Goal: Browse casually

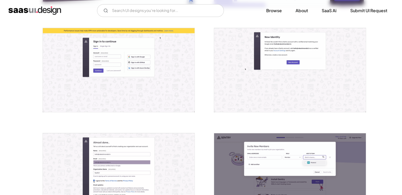
scroll to position [212, 0]
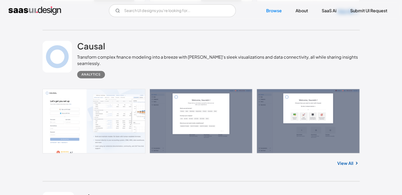
scroll to position [6869, 0]
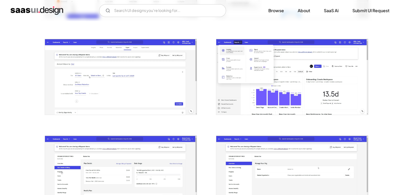
scroll to position [182, 0]
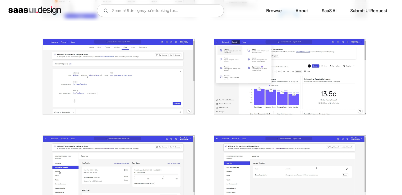
click at [304, 89] on img "open lightbox" at bounding box center [290, 77] width 152 height 76
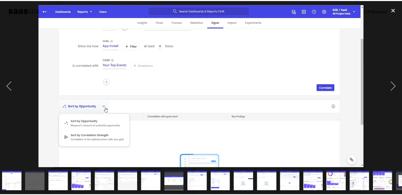
scroll to position [0, 0]
